Goal: Book appointment/travel/reservation

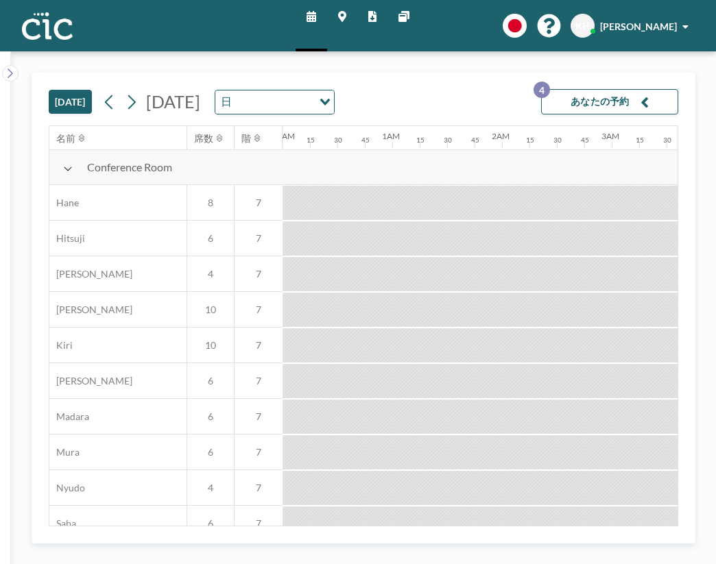
scroll to position [0, 1158]
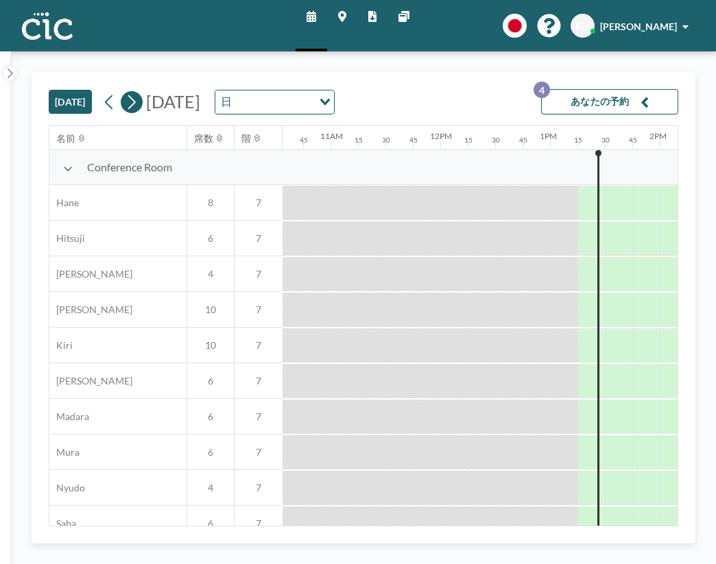
click at [121, 91] on button at bounding box center [132, 102] width 22 height 22
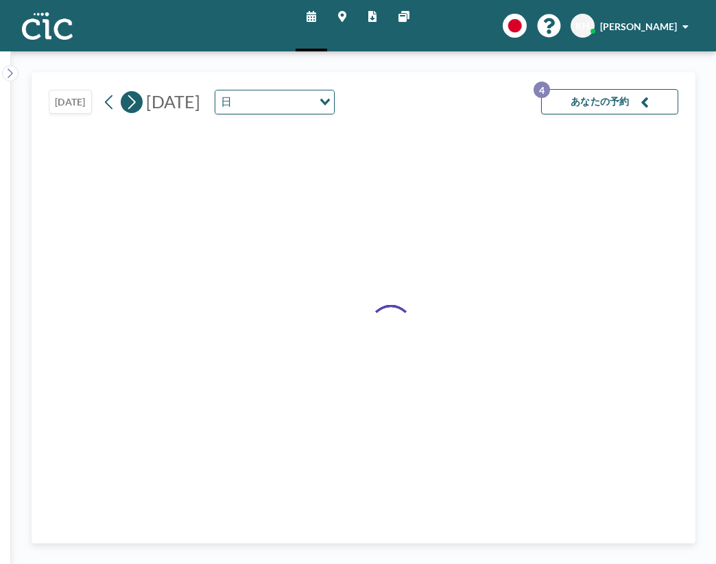
click at [121, 91] on button at bounding box center [132, 102] width 22 height 22
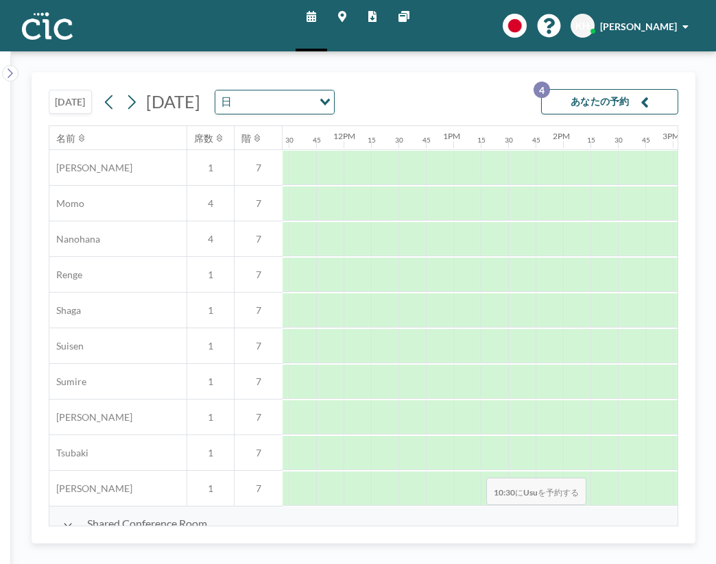
scroll to position [640, 1269]
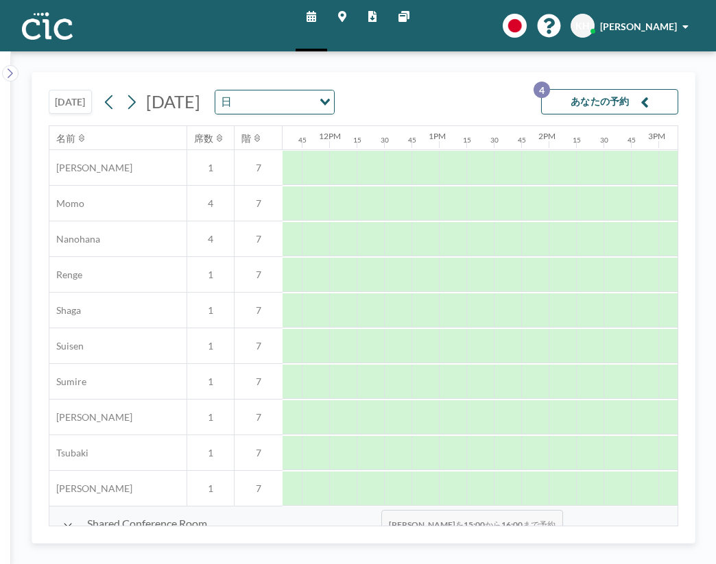
drag, startPoint x: 302, startPoint y: 522, endPoint x: 377, endPoint y: 525, distance: 74.8
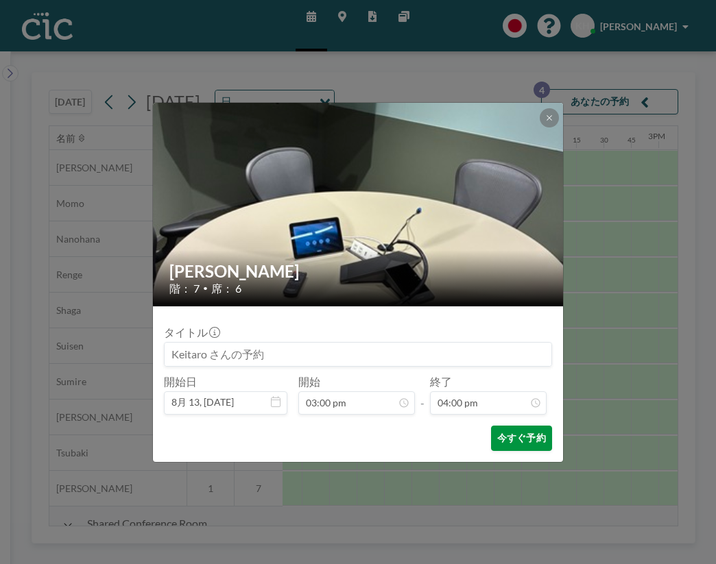
click at [491, 426] on button "今すぐ予約" at bounding box center [521, 438] width 61 height 25
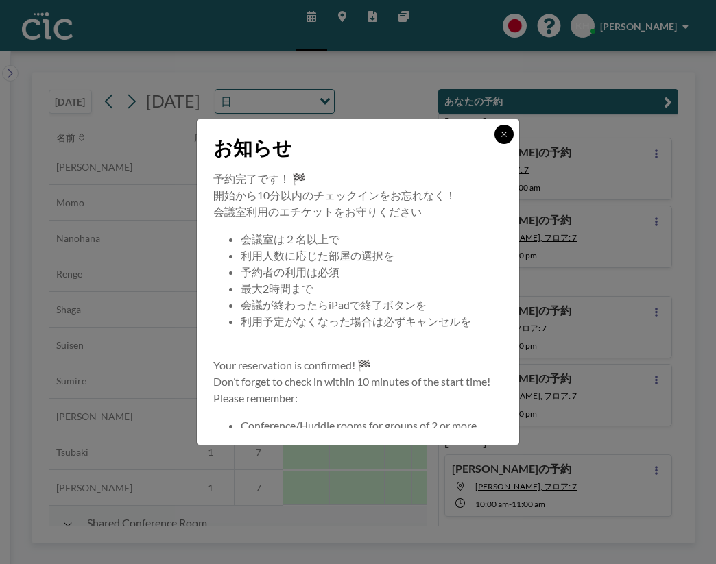
click at [494, 144] on button at bounding box center [503, 134] width 19 height 19
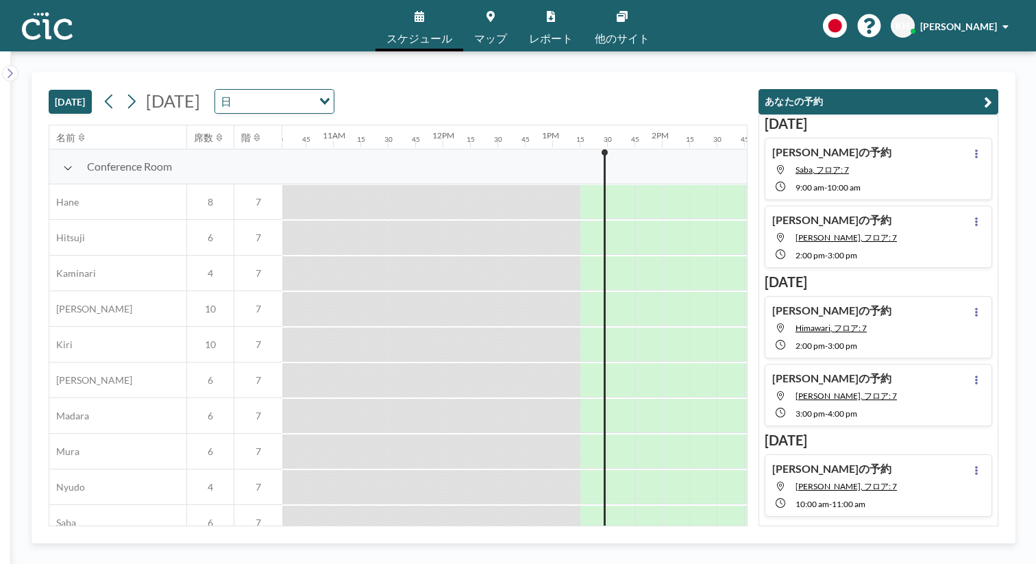
scroll to position [0, 1158]
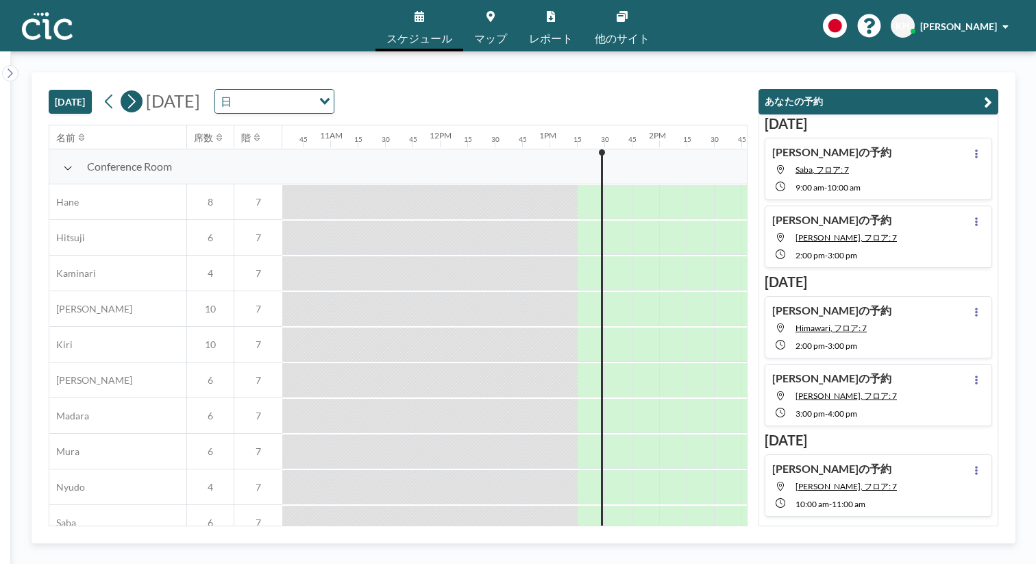
click at [125, 91] on icon at bounding box center [131, 101] width 13 height 21
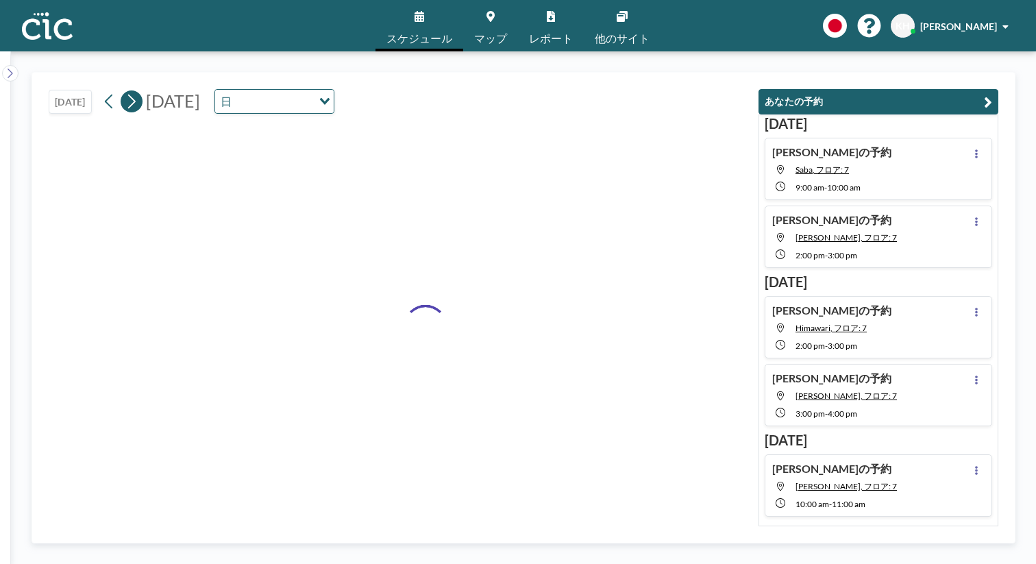
click at [125, 91] on icon at bounding box center [131, 101] width 13 height 21
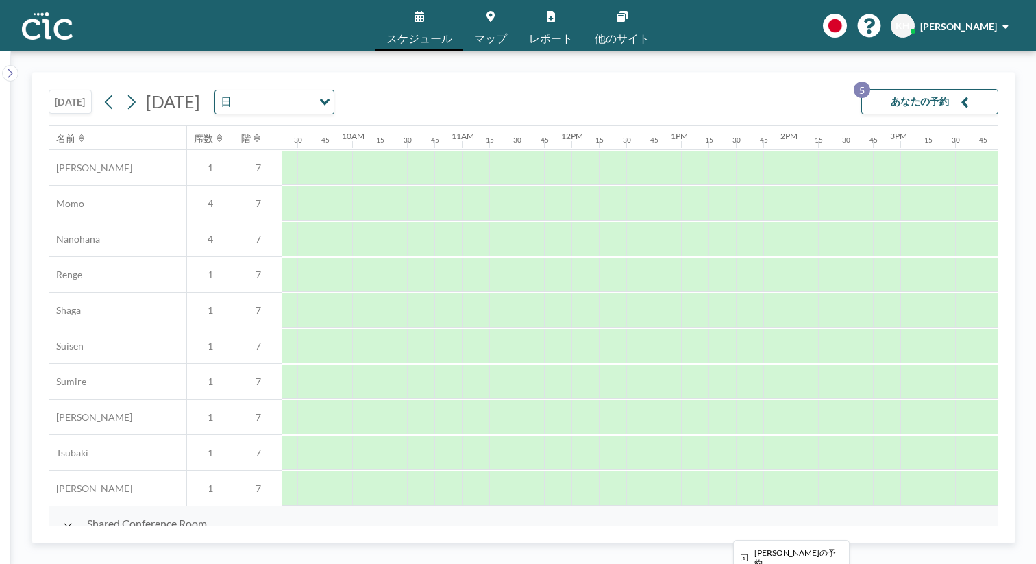
scroll to position [640, 1056]
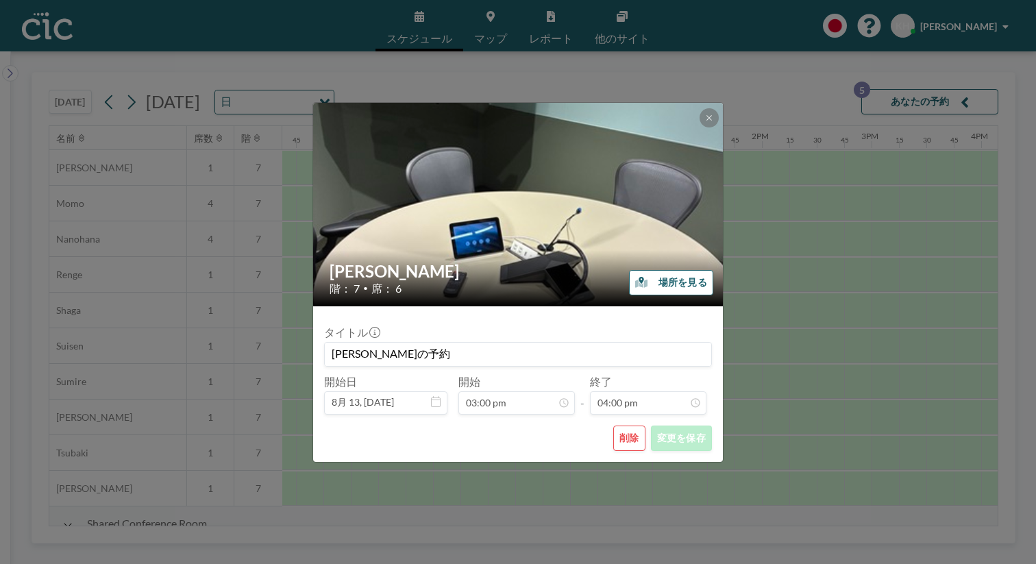
click at [613, 426] on button "削除" at bounding box center [629, 438] width 32 height 25
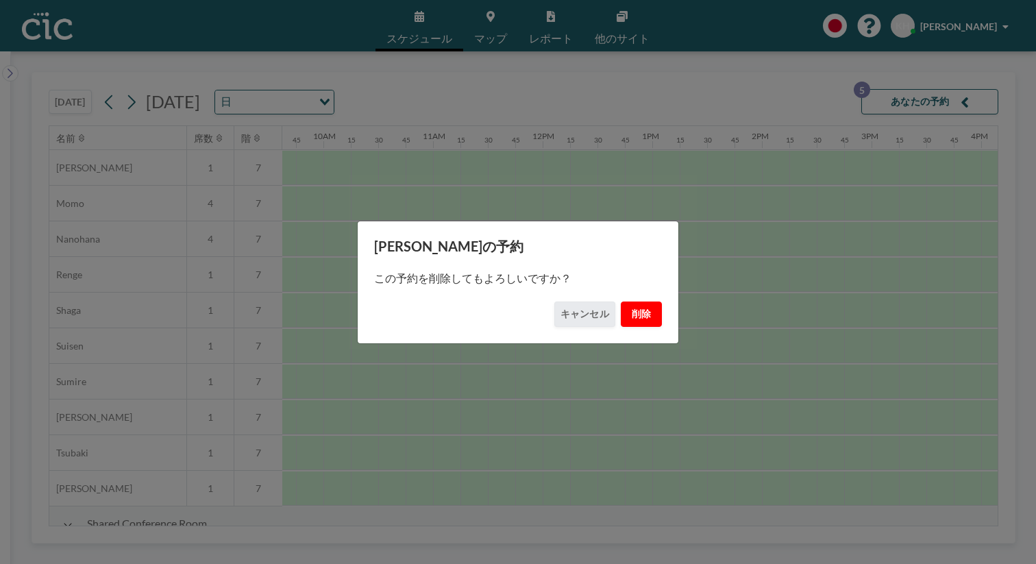
click at [627, 310] on button "削除" at bounding box center [641, 314] width 41 height 25
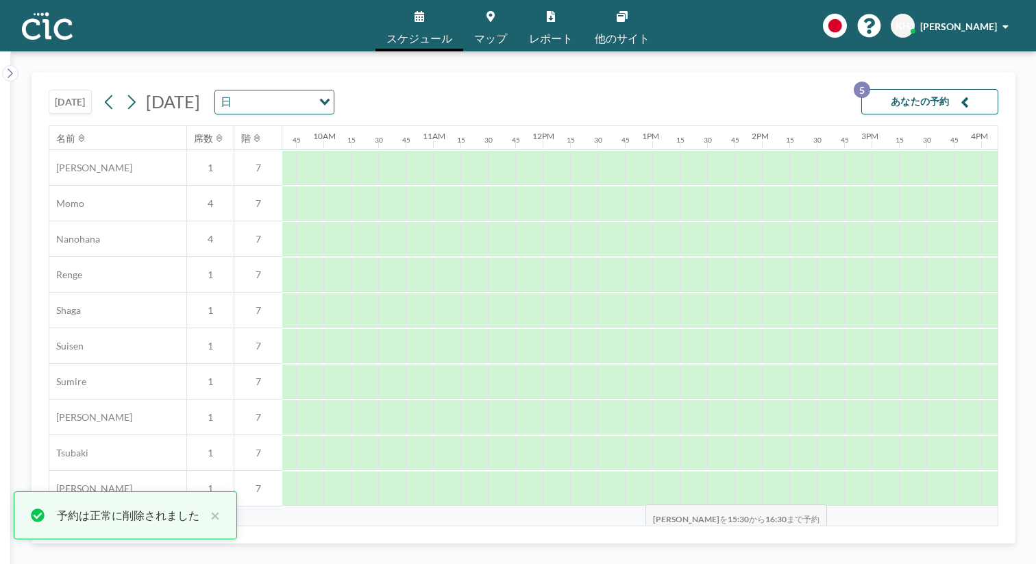
drag, startPoint x: 568, startPoint y: 518, endPoint x: 642, endPoint y: 520, distance: 74.1
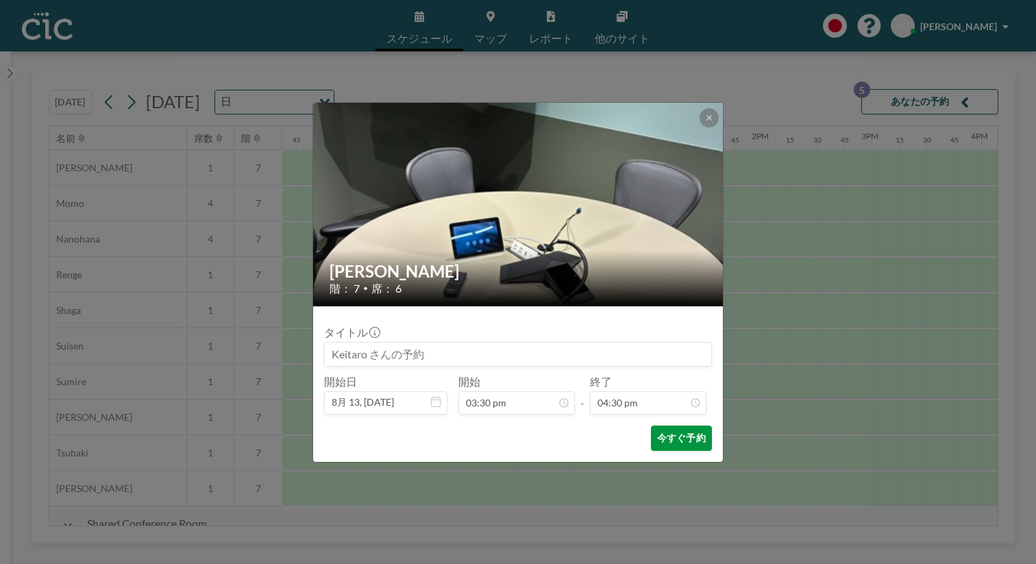
click at [651, 426] on button "今すぐ予約" at bounding box center [681, 438] width 61 height 25
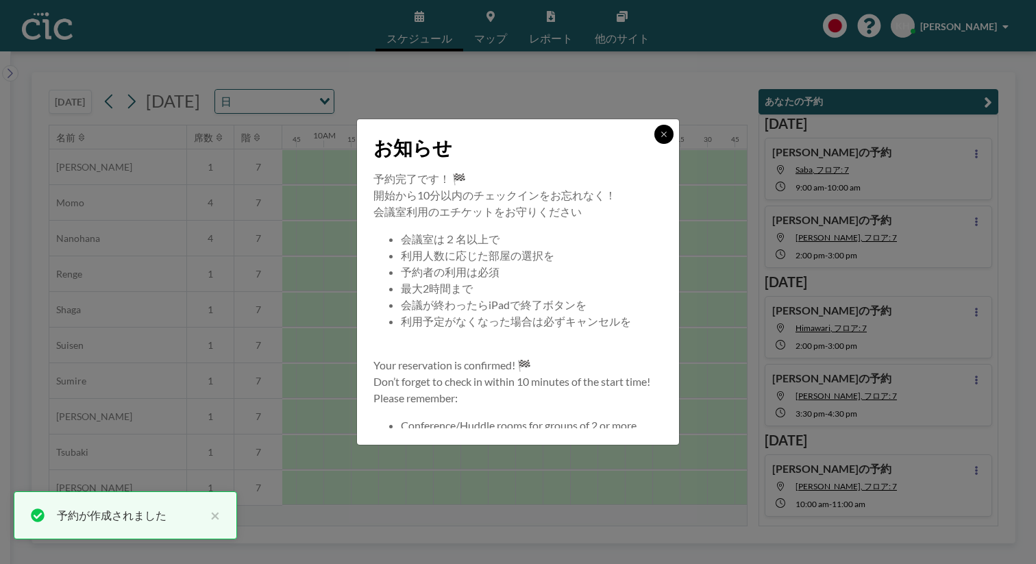
click at [655, 144] on button at bounding box center [664, 134] width 19 height 19
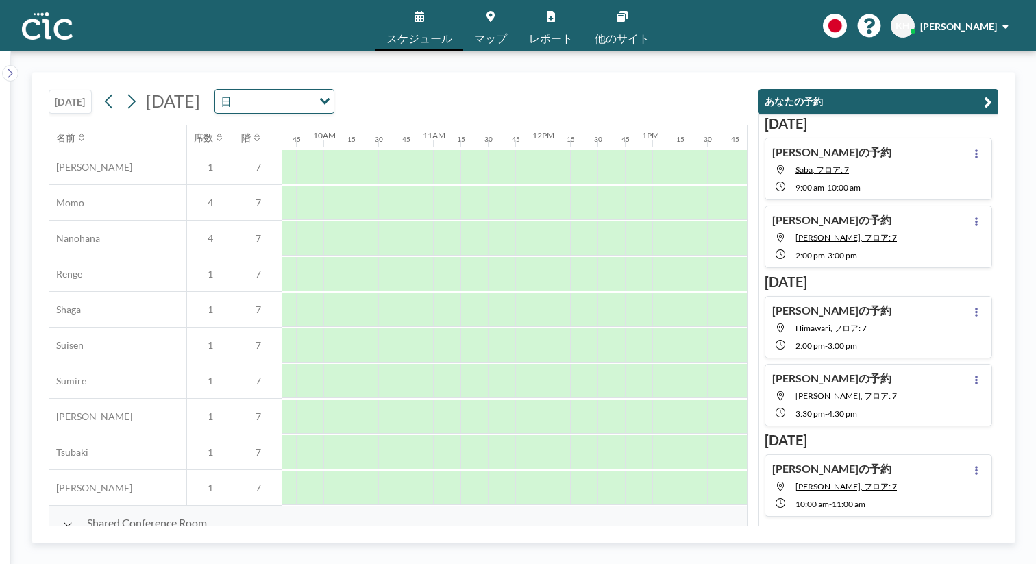
click at [1009, 328] on div at bounding box center [1022, 345] width 27 height 34
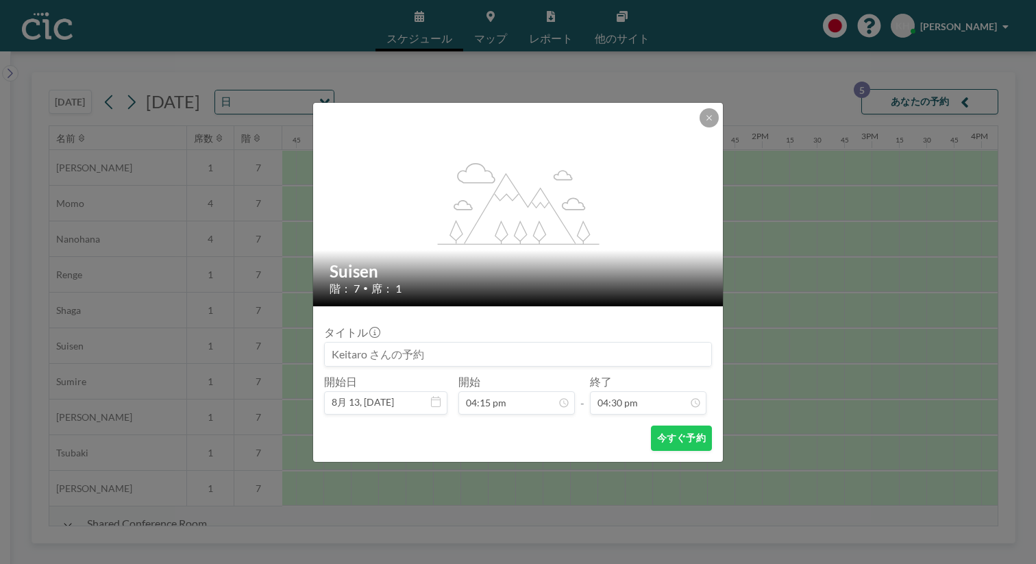
scroll to position [1444, 0]
click at [705, 122] on icon at bounding box center [709, 118] width 8 height 8
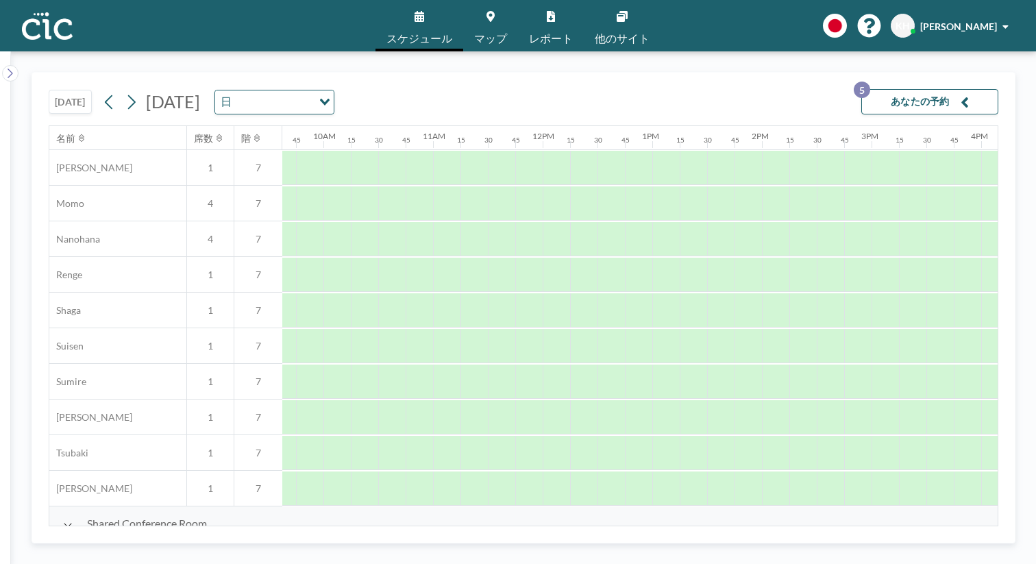
click at [622, 86] on div "[DATE] [DATE] 日 Loading... あなたの予約 5" at bounding box center [524, 99] width 950 height 53
